Goal: Transaction & Acquisition: Purchase product/service

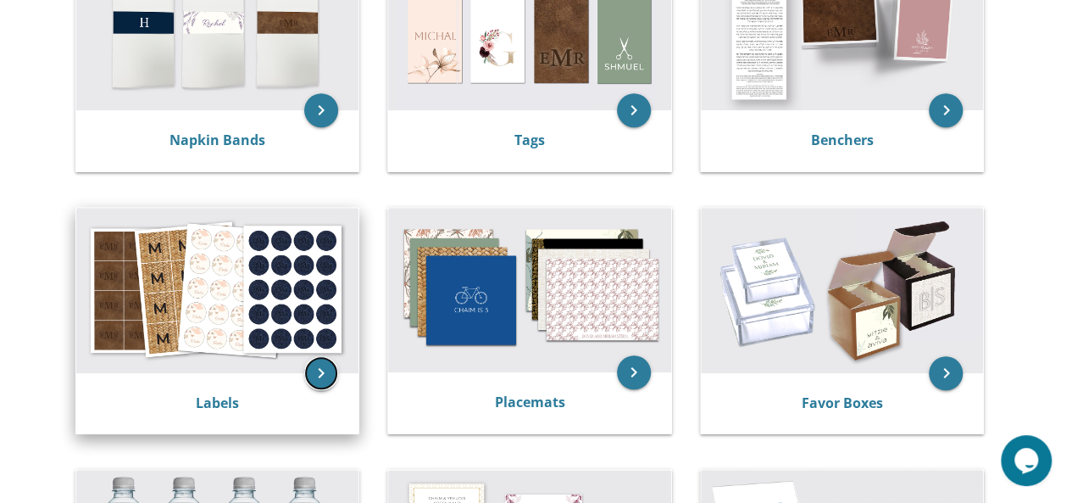
click at [321, 381] on icon "keyboard_arrow_right" at bounding box center [321, 373] width 34 height 34
click at [256, 400] on div "Labels" at bounding box center [218, 403] width 242 height 20
click at [218, 406] on link "Labels" at bounding box center [217, 402] width 43 height 19
click at [217, 404] on link "Labels" at bounding box center [217, 402] width 43 height 19
click at [197, 301] on img at bounding box center [217, 290] width 283 height 165
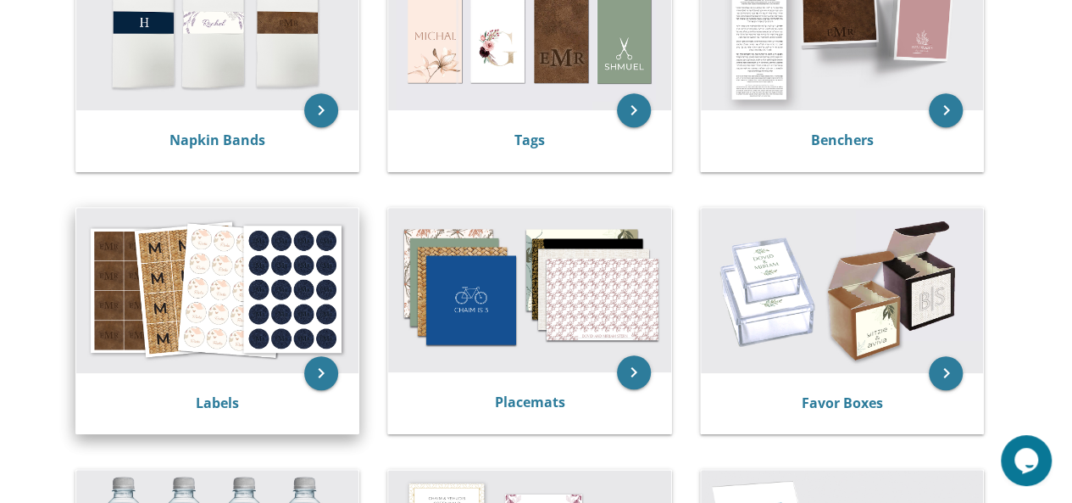
click at [197, 301] on img at bounding box center [217, 290] width 283 height 165
click at [185, 424] on div "Labels" at bounding box center [217, 403] width 283 height 61
click at [206, 406] on link "Labels" at bounding box center [217, 402] width 43 height 19
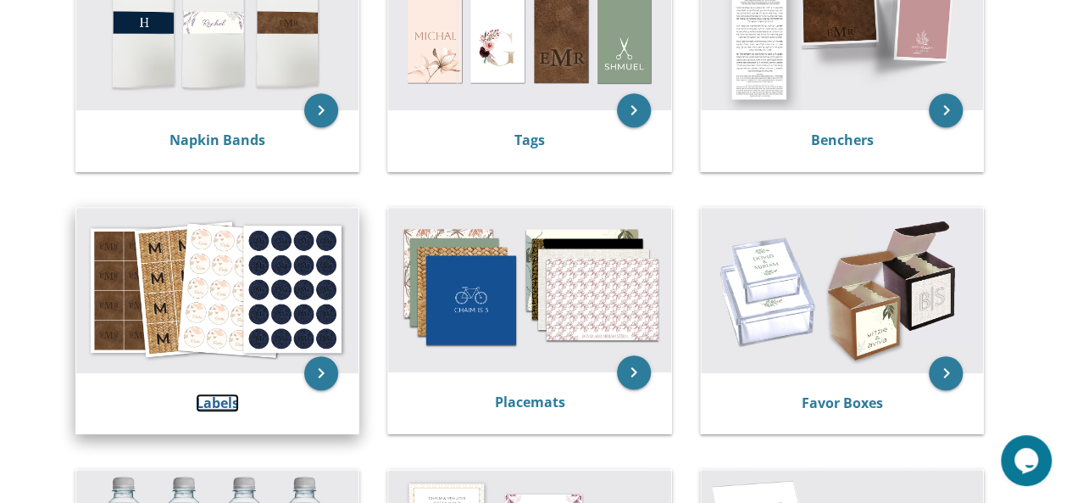
click at [206, 406] on link "Labels" at bounding box center [217, 402] width 43 height 19
click at [238, 301] on img at bounding box center [217, 290] width 283 height 165
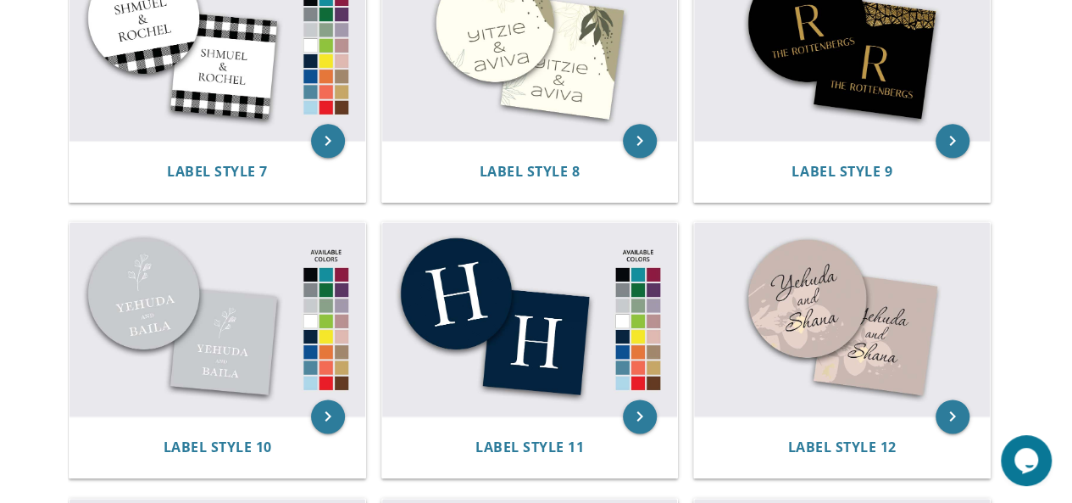
scroll to position [1035, 0]
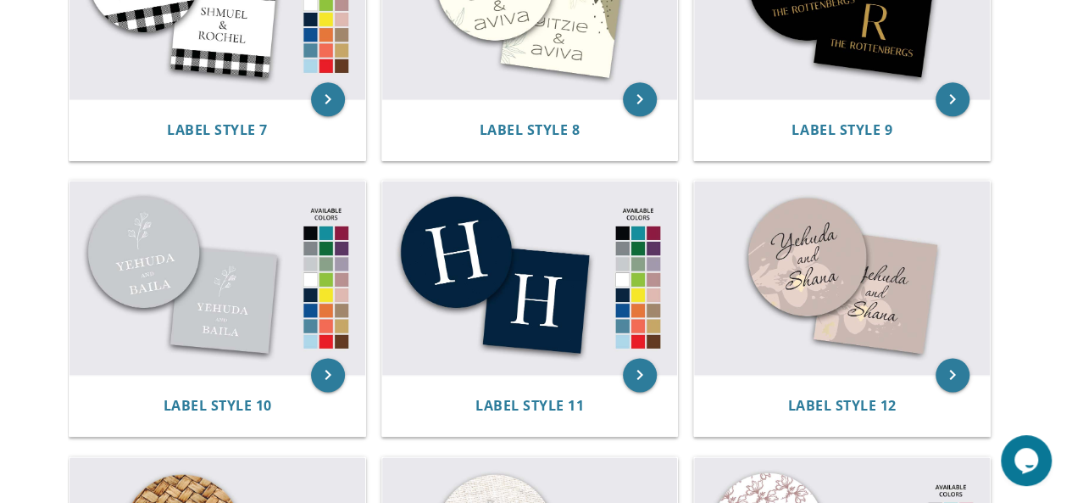
click at [1030, 471] on icon "Opens Chat This icon Opens the chat window." at bounding box center [1026, 460] width 27 height 27
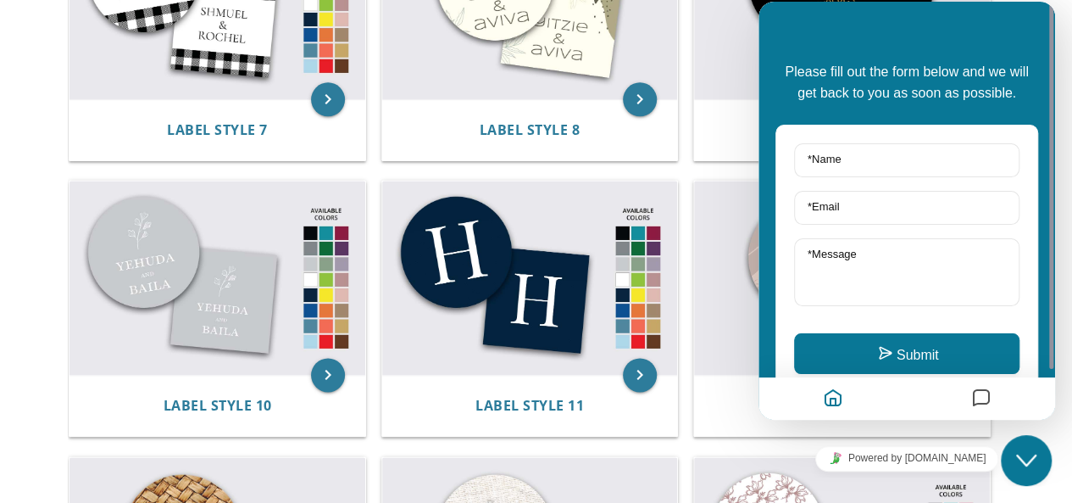
click at [983, 401] on icon "Messages" at bounding box center [982, 398] width 20 height 33
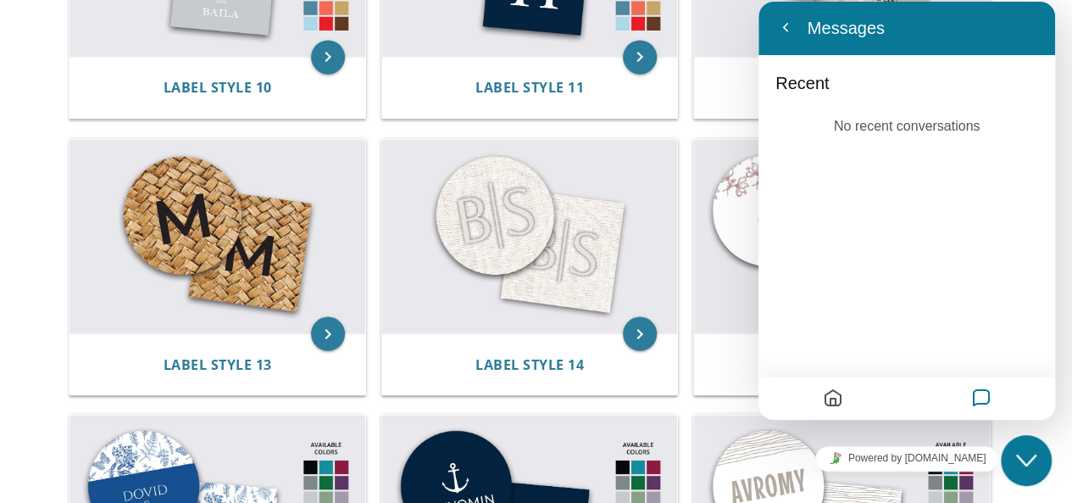
scroll to position [1278, 0]
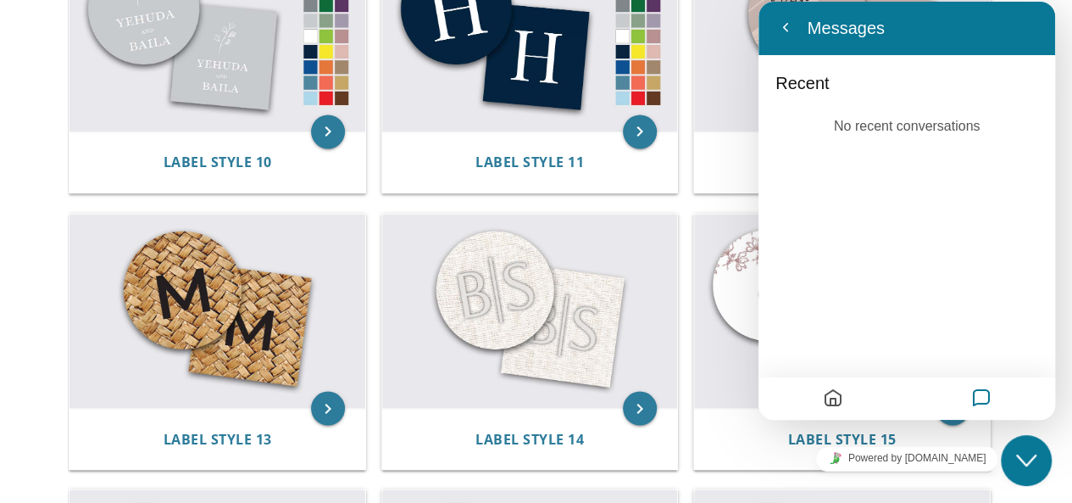
drag, startPoint x: 1075, startPoint y: 211, endPoint x: 219, endPoint y: 236, distance: 856.6
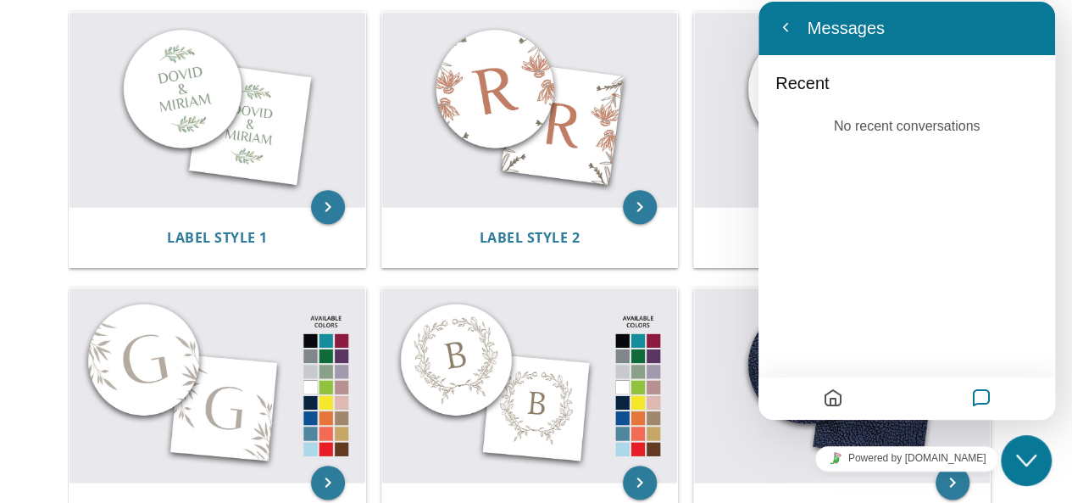
scroll to position [343, 0]
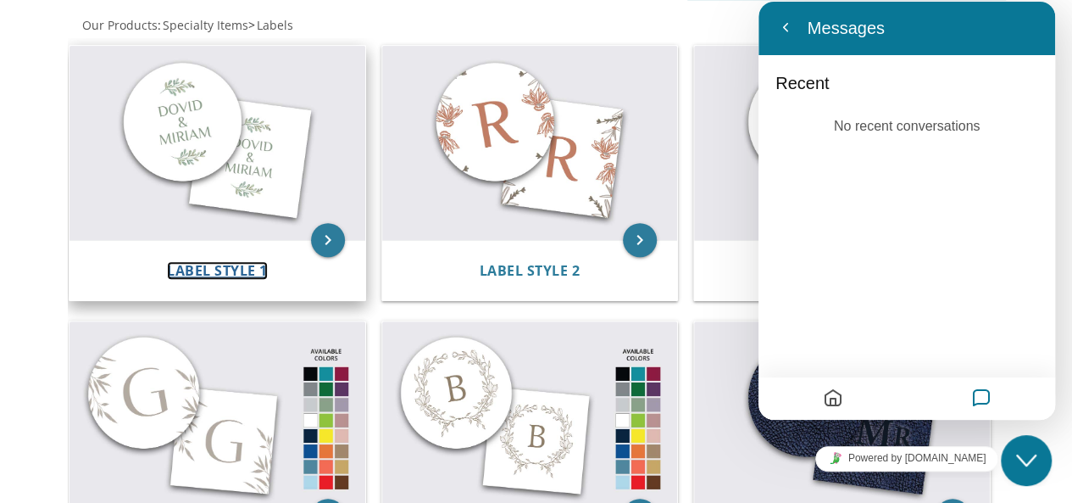
click at [190, 262] on span "Label Style 1" at bounding box center [217, 270] width 101 height 19
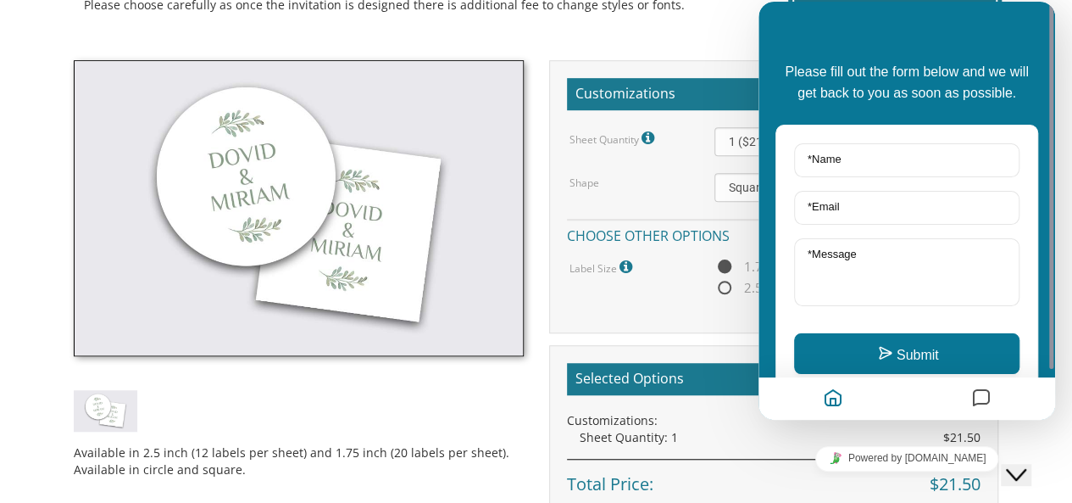
scroll to position [472, 0]
